Goal: Information Seeking & Learning: Learn about a topic

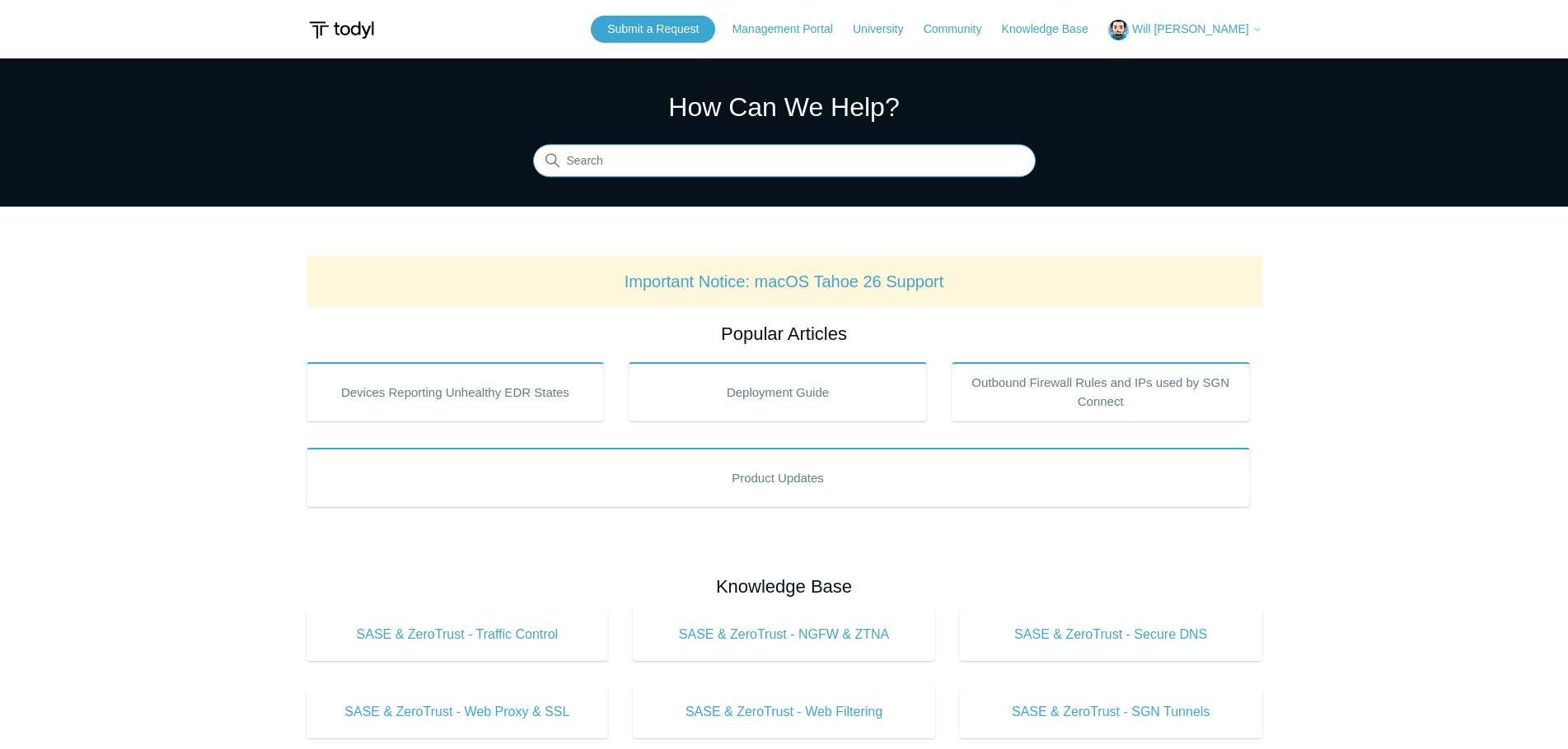
click at [794, 148] on input "Search" at bounding box center [784, 161] width 502 height 33
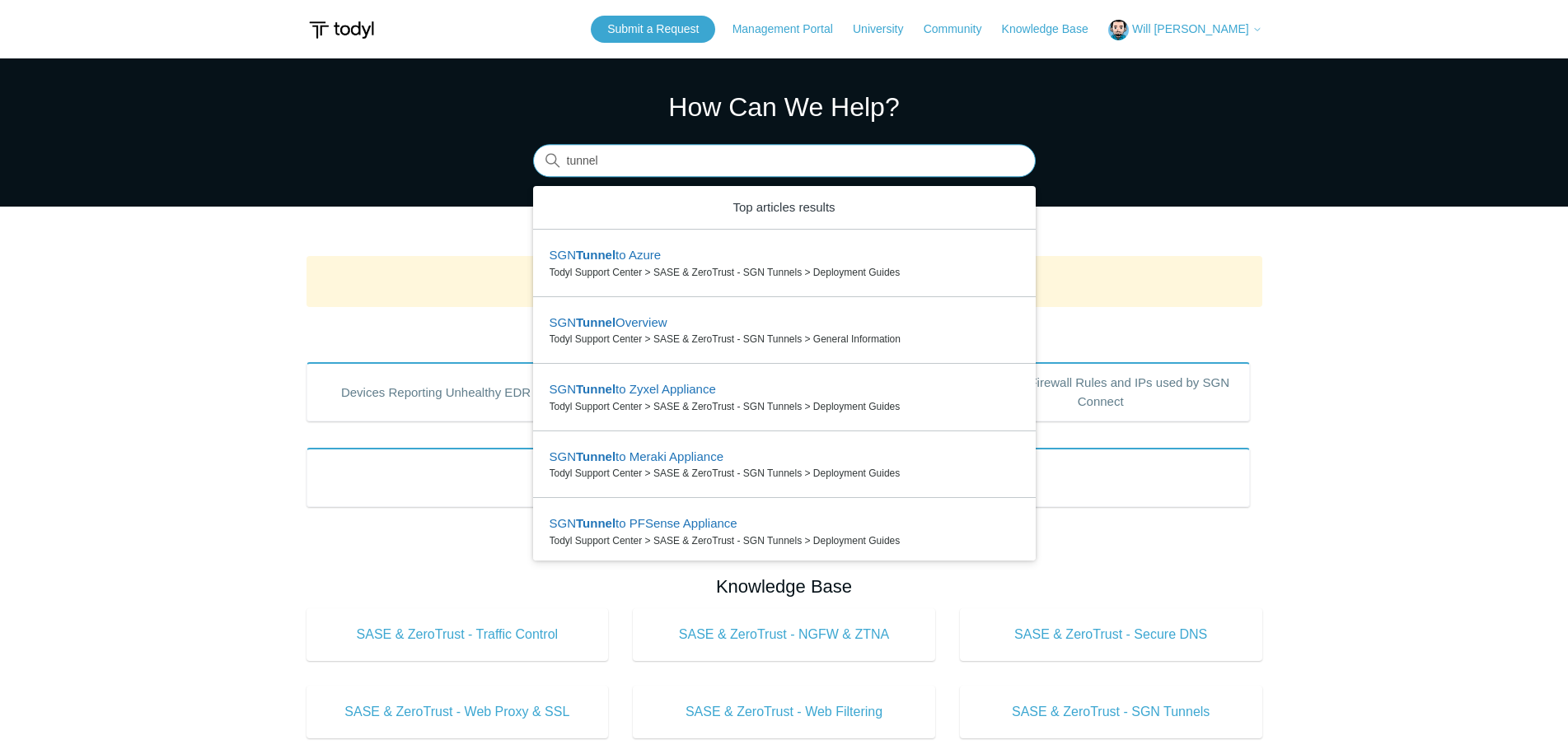
type input "tunnel"
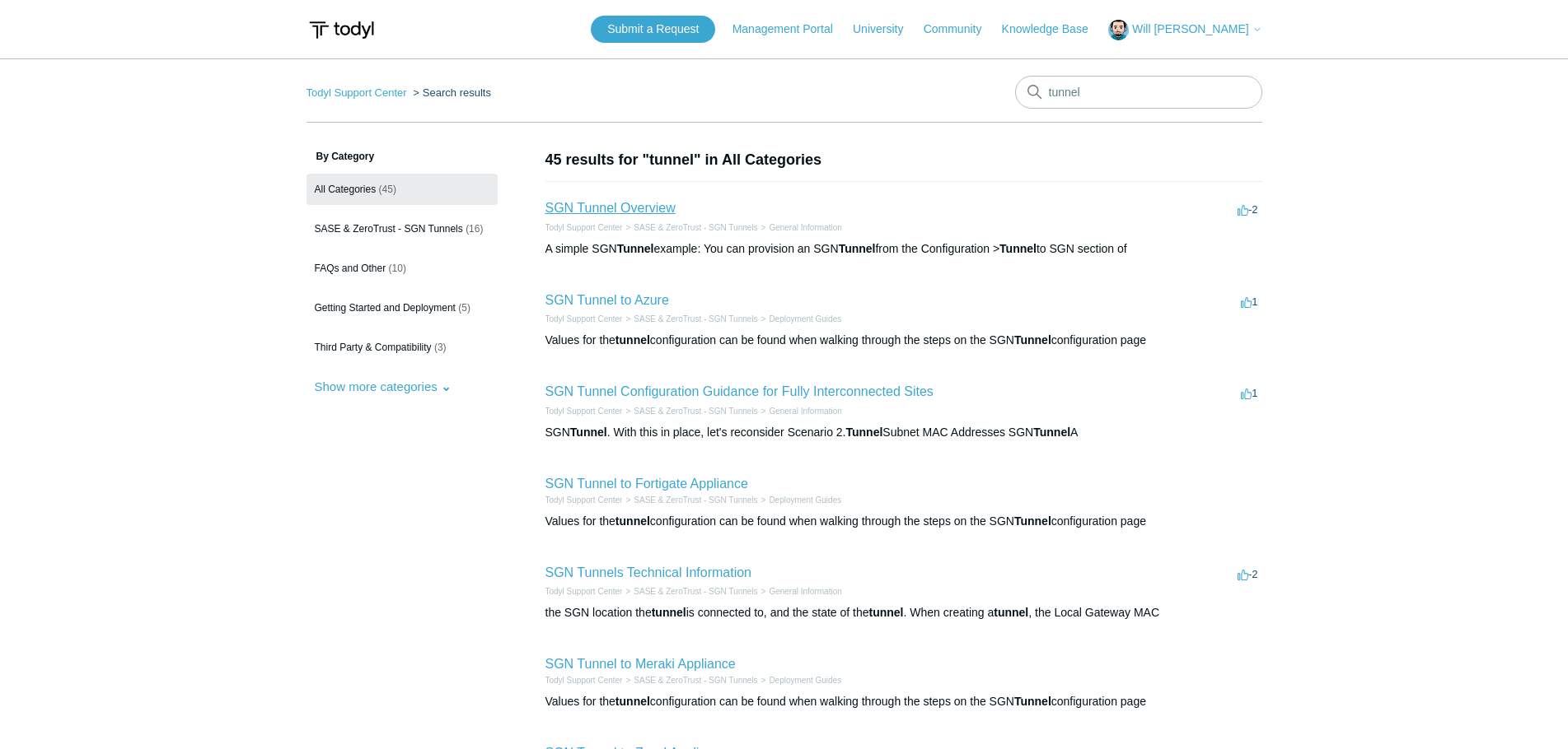
click at [627, 212] on link "SGN Tunnel Overview" at bounding box center [610, 208] width 130 height 14
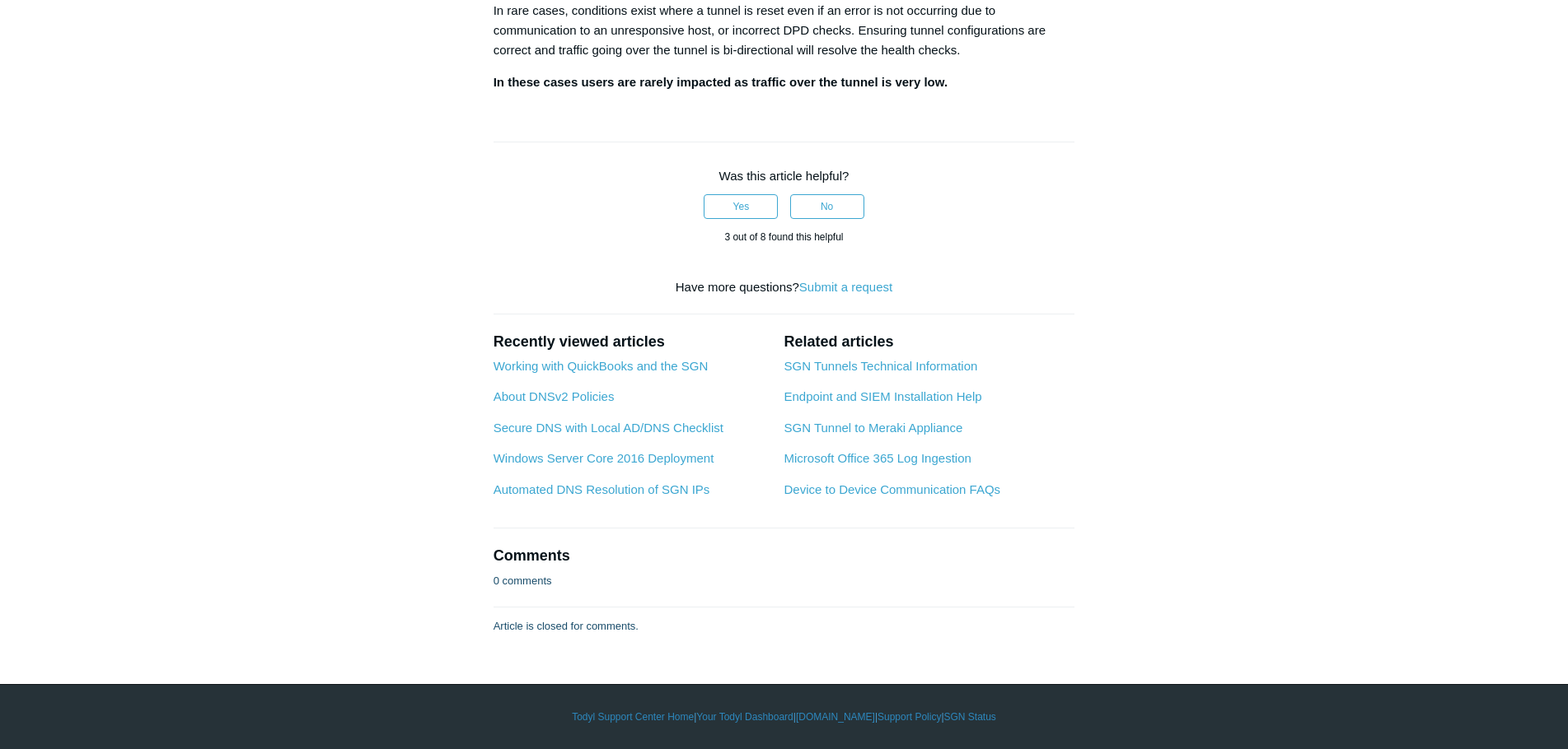
scroll to position [3129, 0]
click at [875, 373] on link "SGN Tunnels Technical Information" at bounding box center [880, 366] width 194 height 14
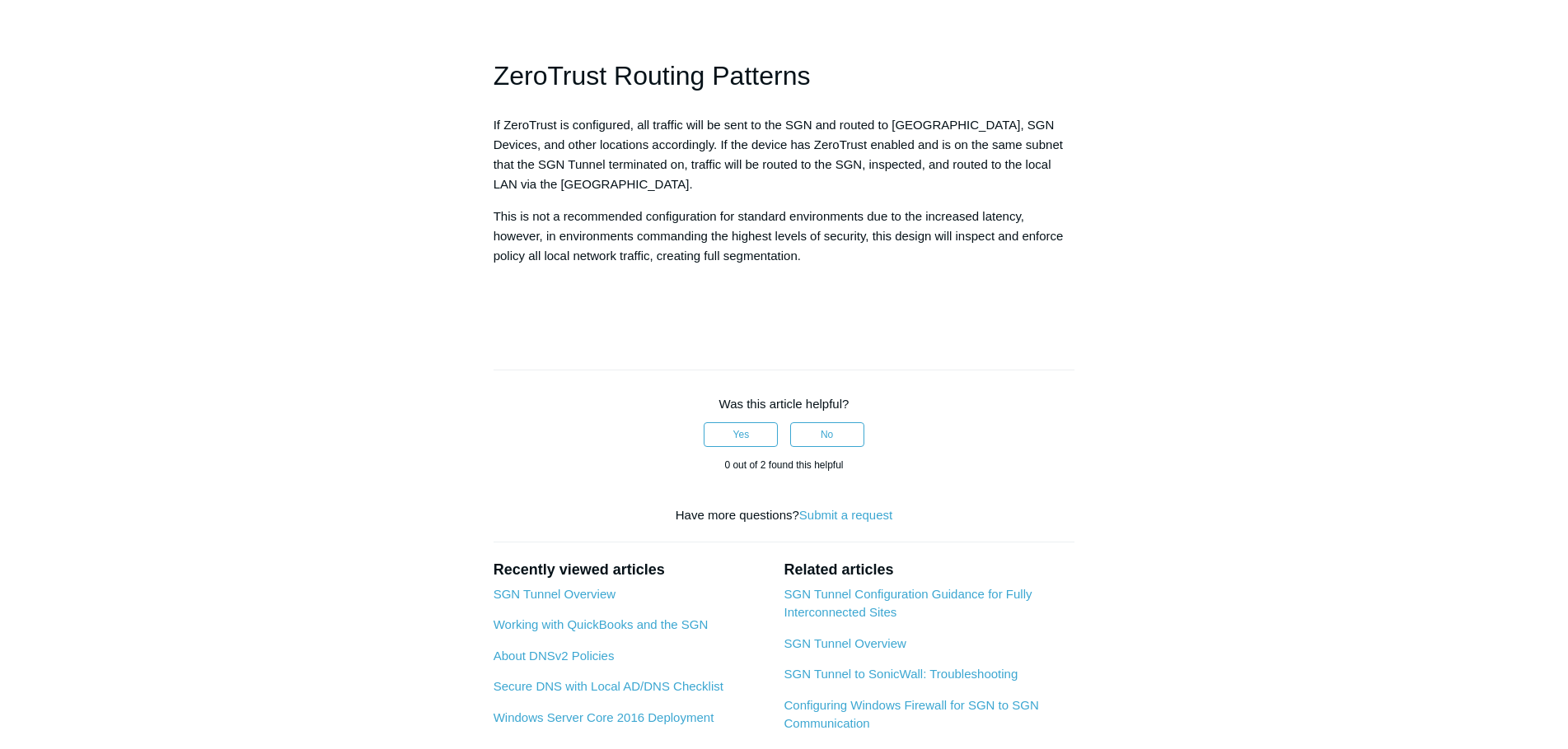
scroll to position [1812, 0]
